Goal: Information Seeking & Learning: Understand process/instructions

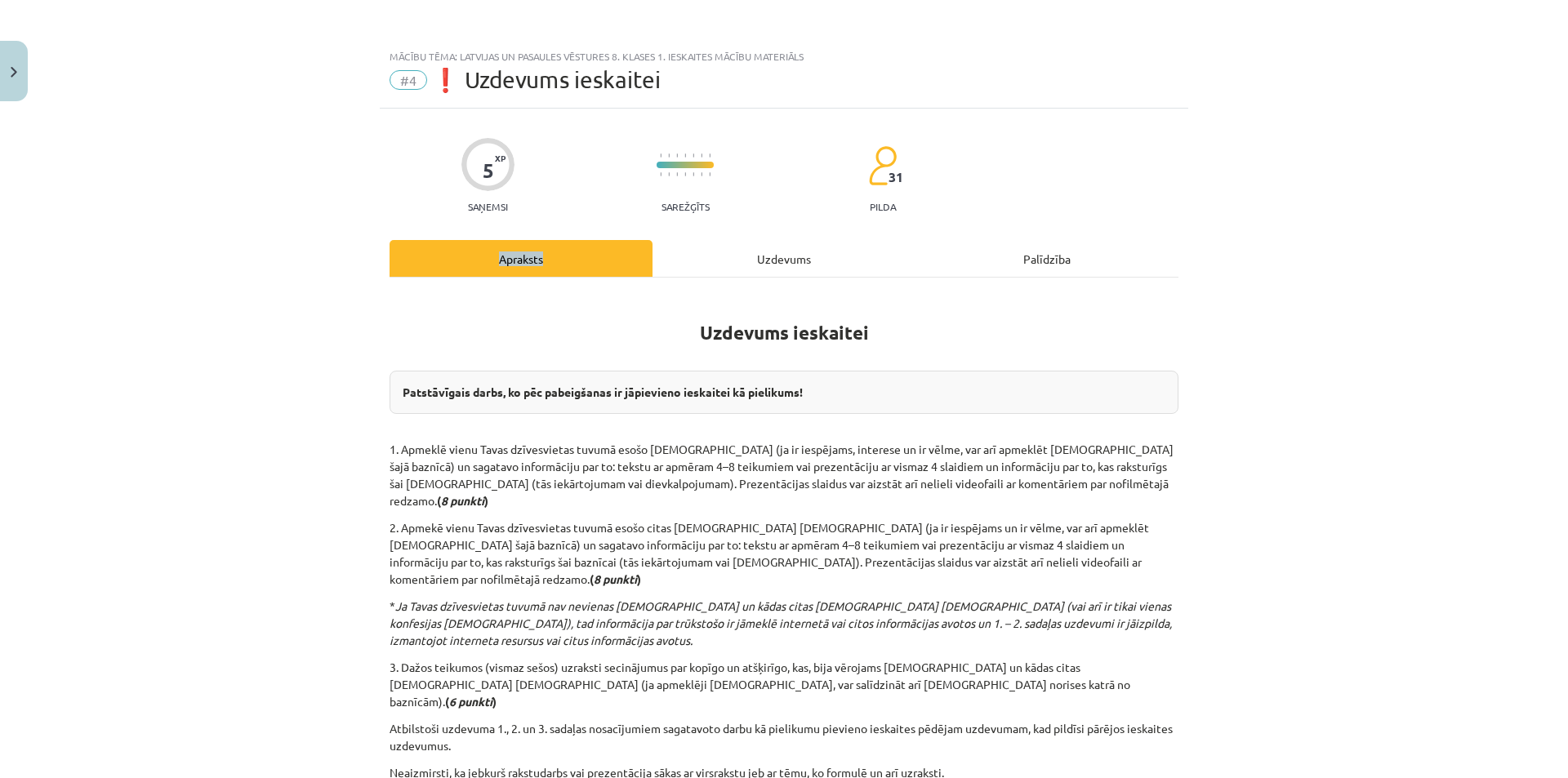
scroll to position [141, 0]
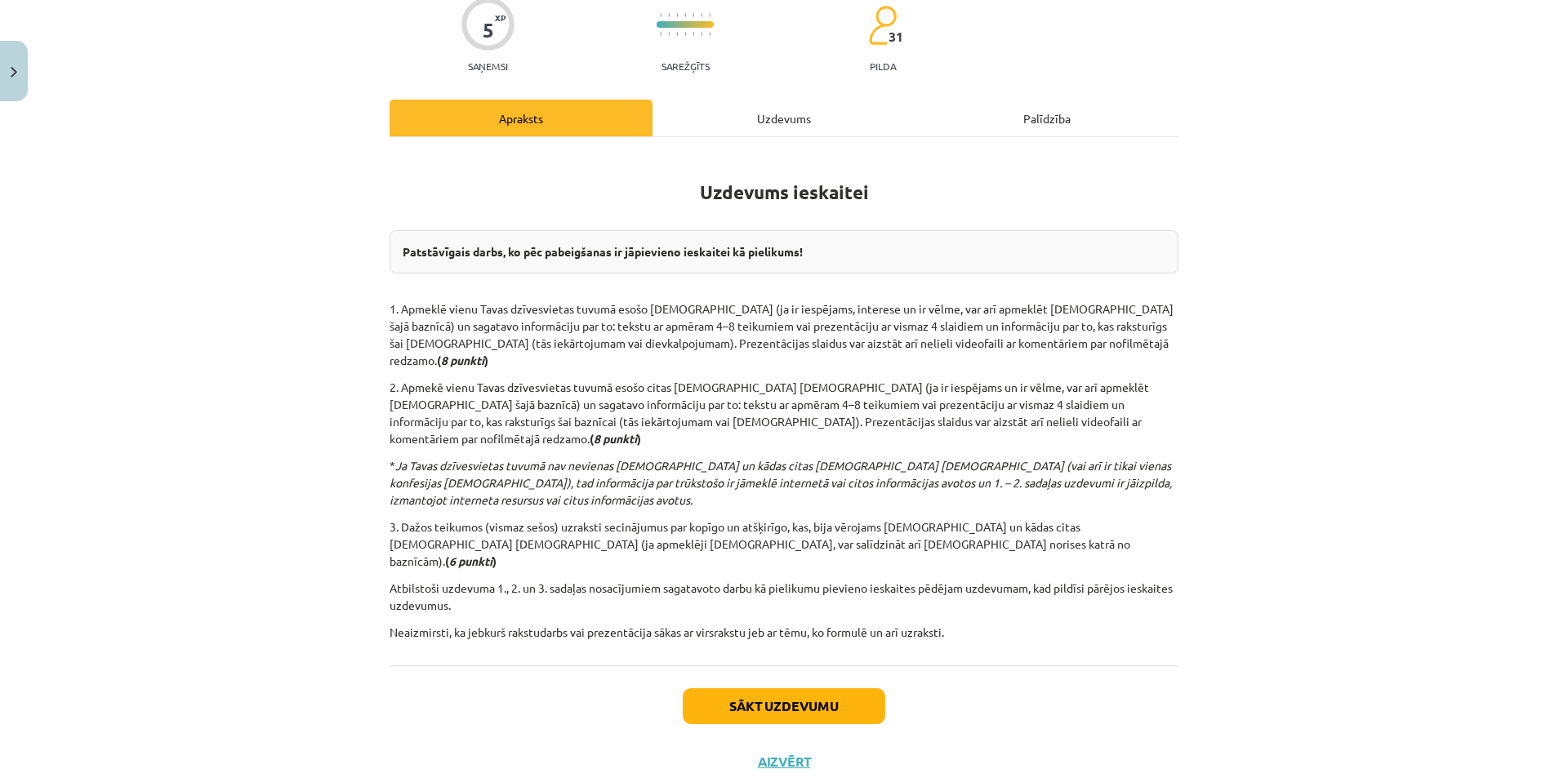
click at [632, 329] on p "1. Apmeklē vienu Tavas dzīvesvietas tuvumā esošo [DEMOGRAPHIC_DATA] (ja ir iesp…" at bounding box center [784, 335] width 789 height 69
click at [799, 314] on p "1. Apmeklē vienu Tavas dzīvesvietas tuvumā esošo [DEMOGRAPHIC_DATA] (ja ir iesp…" at bounding box center [784, 335] width 789 height 69
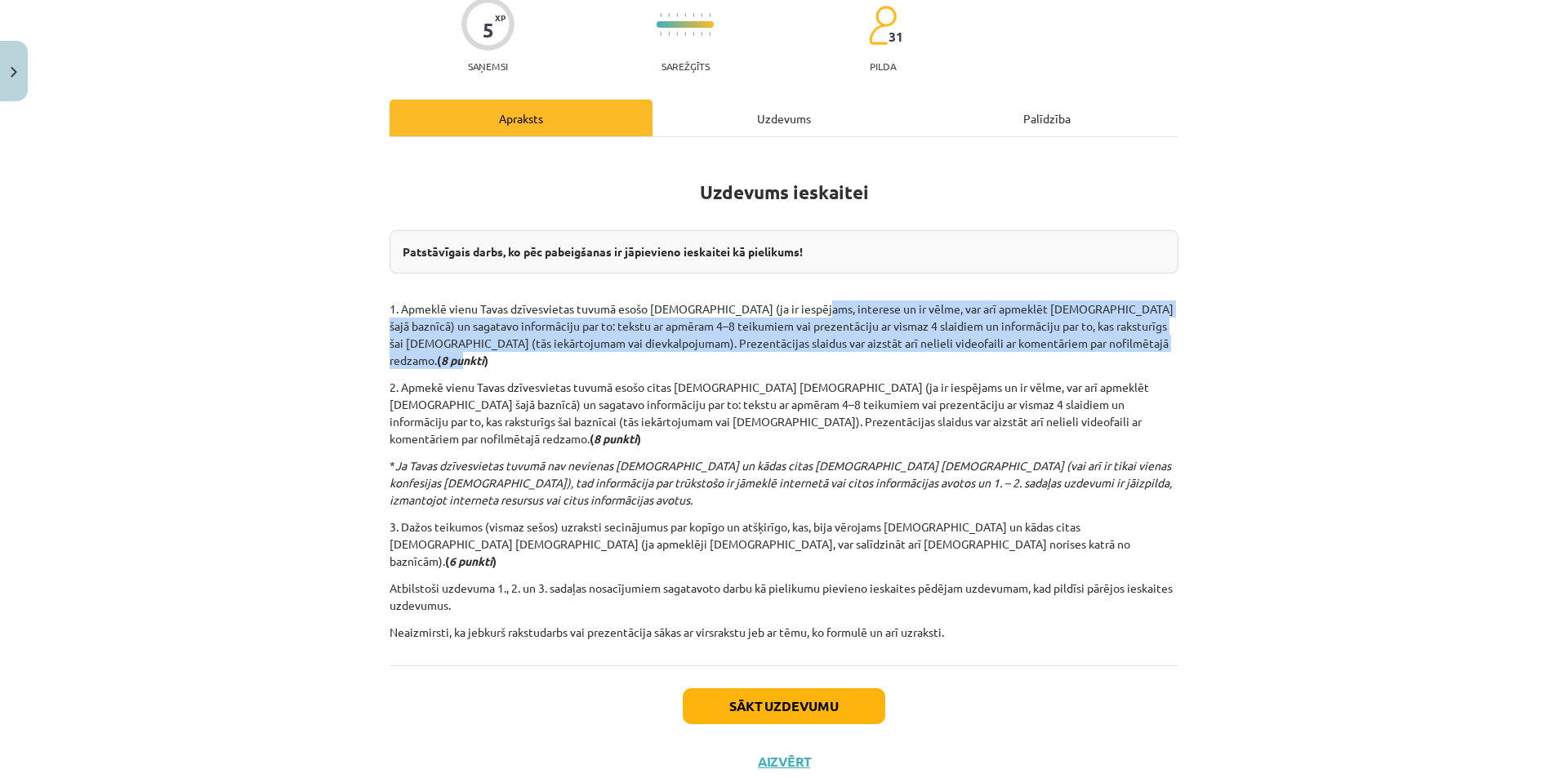
drag, startPoint x: 810, startPoint y: 314, endPoint x: 1144, endPoint y: 345, distance: 335.4
click at [1144, 345] on p "1. Apmeklē vienu Tavas dzīvesvietas tuvumā esošo [DEMOGRAPHIC_DATA] (ja ir iesp…" at bounding box center [784, 335] width 789 height 69
click at [941, 325] on p "1. Apmeklē vienu Tavas dzīvesvietas tuvumā esošo [DEMOGRAPHIC_DATA] (ja ir iesp…" at bounding box center [784, 335] width 789 height 69
